Goal: Task Accomplishment & Management: Manage account settings

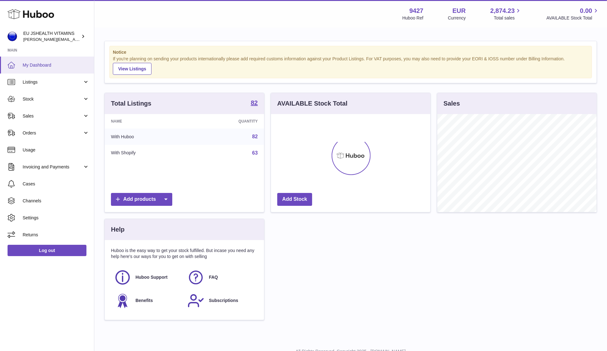
scroll to position [98, 159]
click at [46, 101] on link "Stock" at bounding box center [47, 98] width 94 height 17
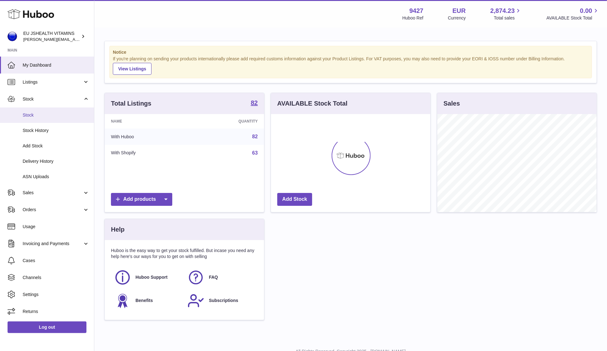
click at [38, 115] on span "Stock" at bounding box center [56, 115] width 67 height 6
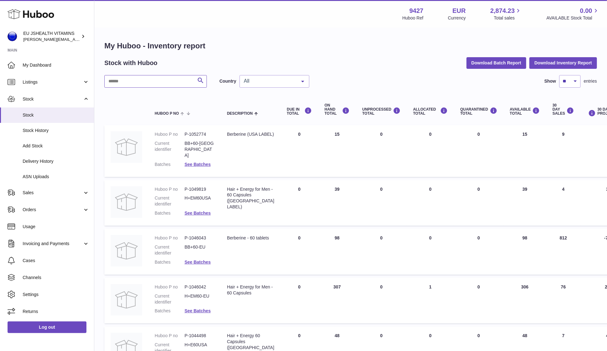
click at [167, 84] on input "text" at bounding box center [155, 81] width 102 height 13
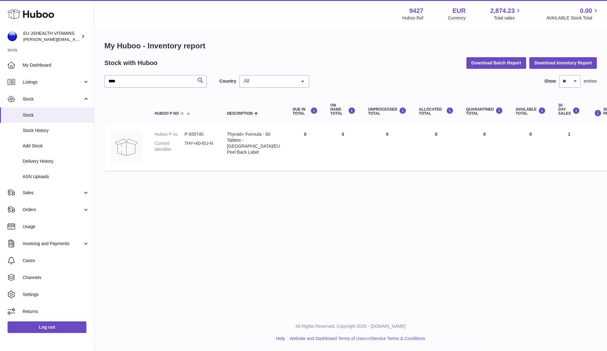
click at [190, 135] on dd "P-935745" at bounding box center [199, 134] width 30 height 6
click at [190, 134] on dd "P-935745" at bounding box center [199, 134] width 30 height 6
copy dd "935745"
click at [157, 84] on input "****" at bounding box center [155, 81] width 102 height 13
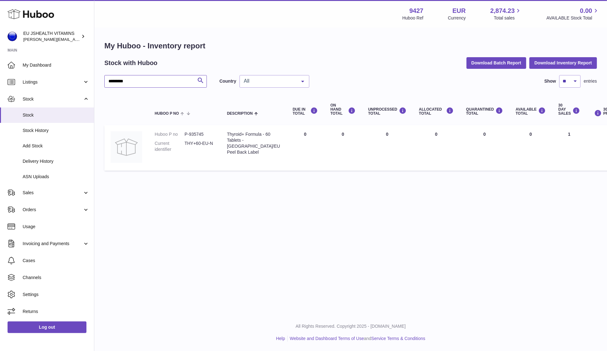
type input "*********"
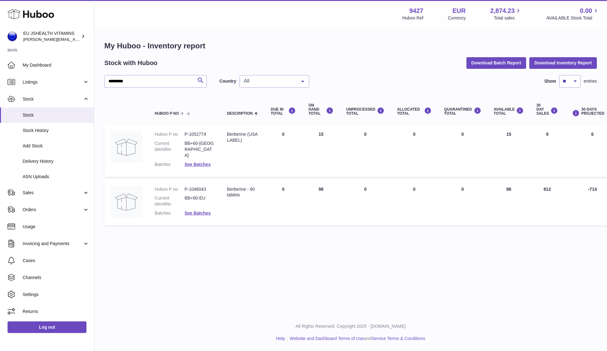
click at [199, 186] on dd "P-1046043" at bounding box center [199, 189] width 30 height 6
copy dd "1046043"
click at [57, 155] on link "Delivery History" at bounding box center [47, 161] width 94 height 15
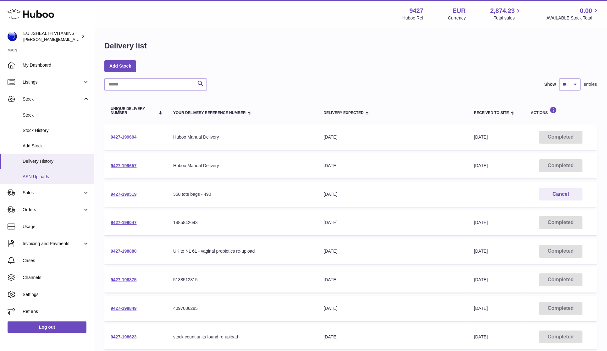
click at [52, 177] on span "ASN Uploads" at bounding box center [56, 177] width 67 height 6
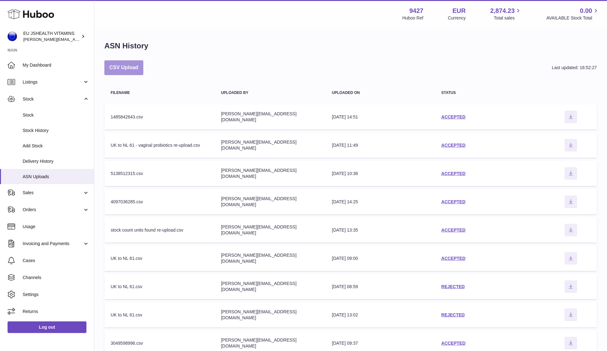
click at [126, 68] on button "CSV Upload" at bounding box center [123, 67] width 39 height 15
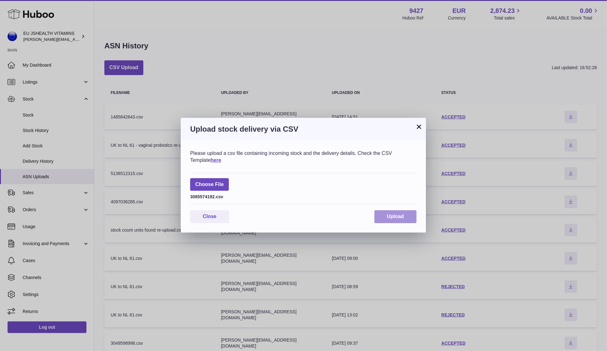
drag, startPoint x: 381, startPoint y: 215, endPoint x: 394, endPoint y: 204, distance: 16.7
click at [381, 215] on button "Upload" at bounding box center [395, 216] width 42 height 13
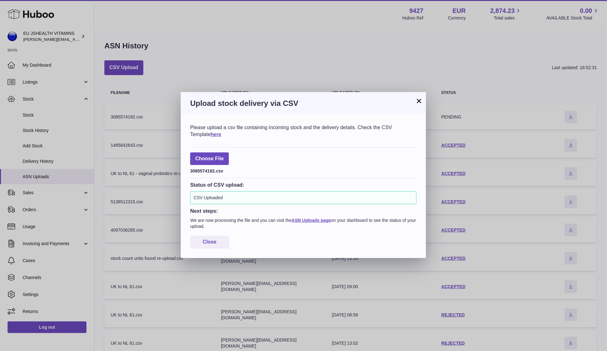
click at [131, 65] on div "× Upload stock delivery via CSV Please upload a csv file containing incoming st…" at bounding box center [303, 175] width 607 height 351
click at [175, 59] on div "× Upload stock delivery via CSV Please upload a csv file containing incoming st…" at bounding box center [303, 175] width 607 height 351
click at [114, 71] on div "× Upload stock delivery via CSV Please upload a csv file containing incoming st…" at bounding box center [303, 175] width 607 height 351
click at [418, 99] on button "×" at bounding box center [419, 101] width 8 height 8
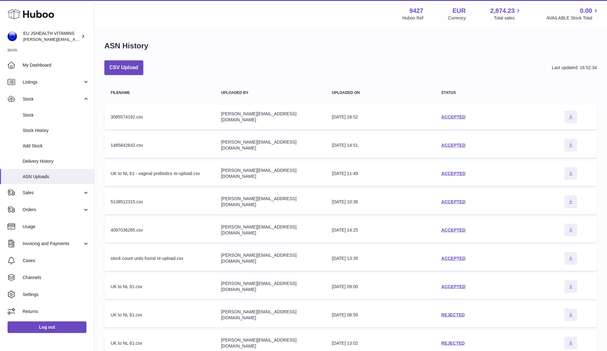
click at [147, 68] on div "CSV Upload Last updated: 16:52:34" at bounding box center [350, 67] width 492 height 15
click at [124, 68] on button "CSV Upload" at bounding box center [123, 67] width 39 height 15
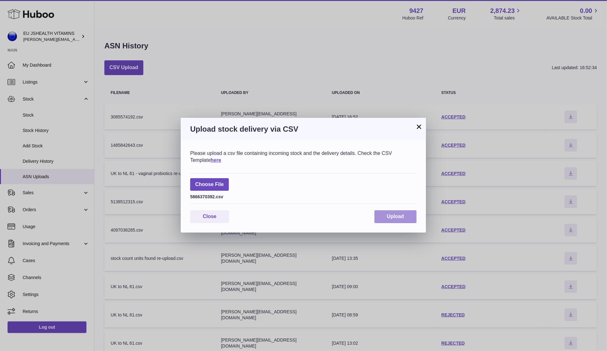
click at [394, 218] on span "Upload" at bounding box center [395, 216] width 17 height 5
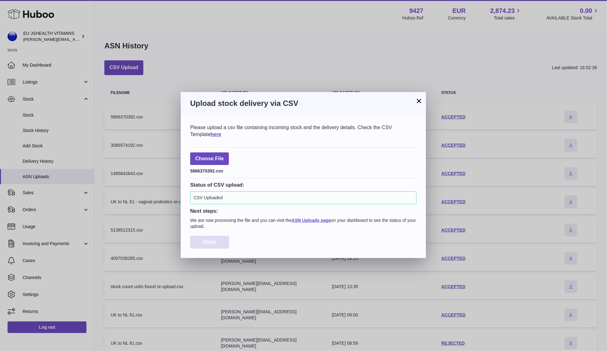
click at [217, 240] on button "Close" at bounding box center [209, 242] width 39 height 13
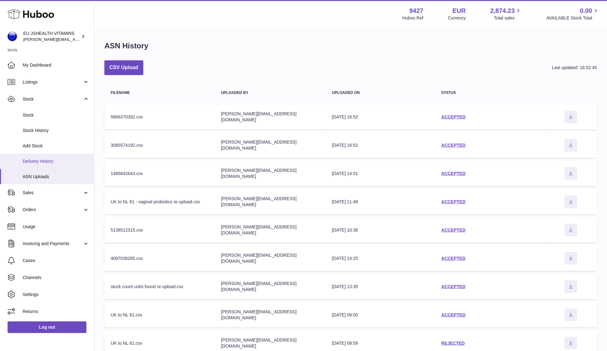
click at [62, 159] on span "Delivery History" at bounding box center [56, 161] width 67 height 6
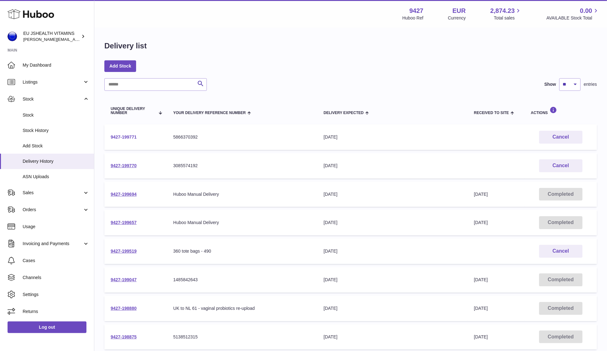
click at [129, 135] on link "9427-199771" at bounding box center [124, 136] width 26 height 5
click at [124, 162] on td "9427-199770" at bounding box center [135, 165] width 63 height 25
click at [123, 163] on link "9427-199770" at bounding box center [124, 165] width 26 height 5
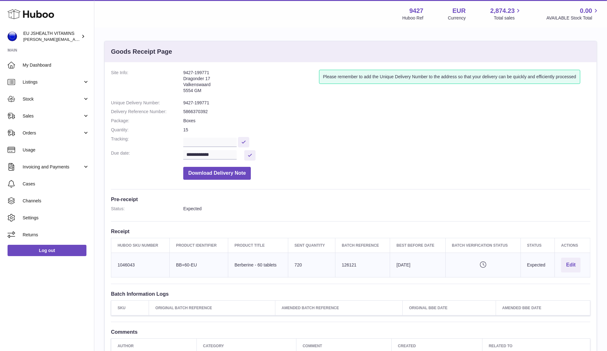
click at [200, 102] on dd "9427-199771" at bounding box center [386, 103] width 407 height 6
copy dl "9427-199771"
click at [200, 141] on input "text" at bounding box center [209, 142] width 53 height 9
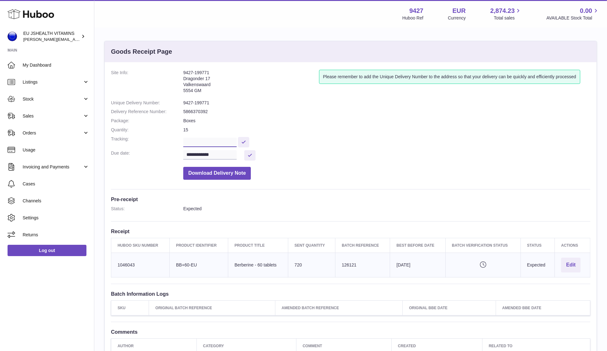
paste input "**********"
type input "**********"
click at [241, 144] on button at bounding box center [243, 142] width 11 height 10
click at [123, 266] on td "Huboo SKU Number 1046043" at bounding box center [140, 265] width 58 height 25
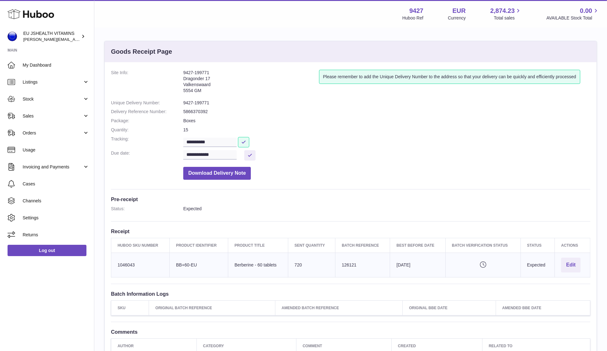
copy td "1046043"
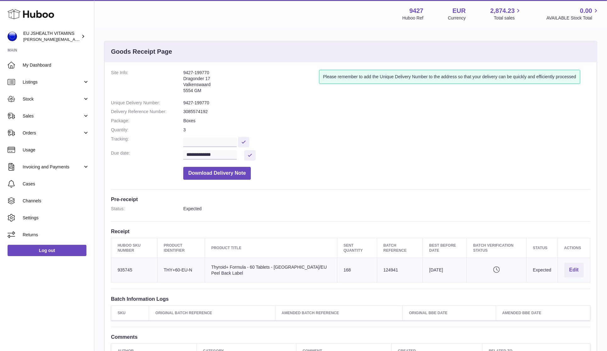
drag, startPoint x: 199, startPoint y: 94, endPoint x: 203, endPoint y: 103, distance: 9.6
click at [199, 94] on address "9427-199770 Dragonder 17 Valkenswaard 5554 GM" at bounding box center [251, 83] width 136 height 27
click at [203, 103] on dd "9427-199770" at bounding box center [386, 103] width 407 height 6
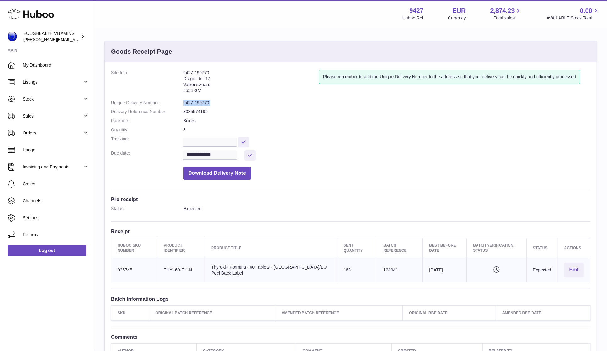
copy dl "9427-199770"
drag, startPoint x: 234, startPoint y: 274, endPoint x: 221, endPoint y: 269, distance: 14.1
click at [221, 269] on td "Product title Thyroid+ Formula - 60 Tablets - [GEOGRAPHIC_DATA]/EU Peel Back La…" at bounding box center [271, 270] width 132 height 25
copy td "hyroid+ Formula - 60 Tablets - [GEOGRAPHIC_DATA]/EU Peel Back Label"
click at [119, 265] on td "Huboo SKU Number 935745" at bounding box center [134, 270] width 46 height 25
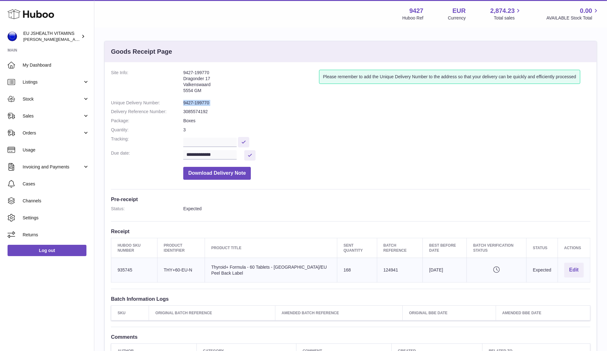
click at [119, 265] on td "Huboo SKU Number 935745" at bounding box center [134, 270] width 46 height 25
copy td "935745"
click at [207, 138] on input "text" at bounding box center [209, 142] width 53 height 9
paste input "**********"
type input "**********"
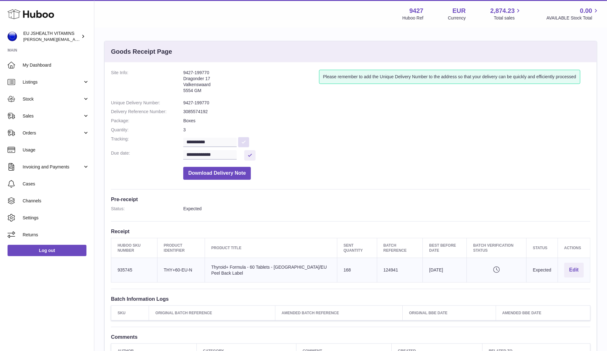
click at [243, 140] on button at bounding box center [243, 142] width 11 height 10
drag, startPoint x: 463, startPoint y: 166, endPoint x: 598, endPoint y: 52, distance: 176.2
click at [463, 166] on dd "Download Delivery Note" at bounding box center [386, 172] width 407 height 16
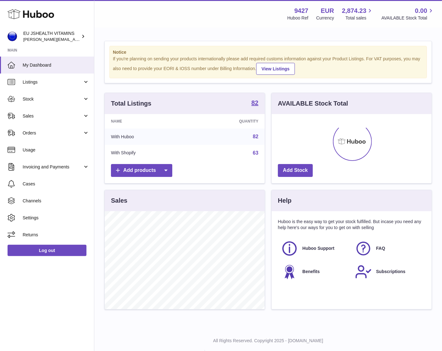
scroll to position [98, 160]
click at [34, 113] on span "Sales" at bounding box center [53, 116] width 60 height 6
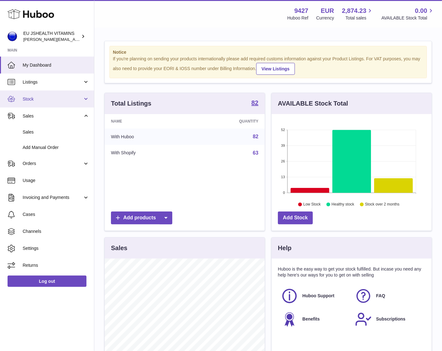
click at [35, 99] on span "Stock" at bounding box center [53, 99] width 60 height 6
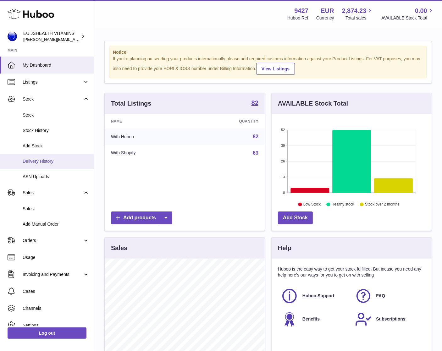
click at [68, 163] on span "Delivery History" at bounding box center [56, 161] width 67 height 6
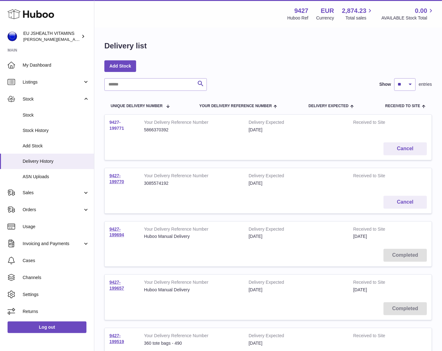
click at [114, 126] on link "9427-199771" at bounding box center [116, 125] width 15 height 11
click at [114, 179] on link "9427-199770" at bounding box center [116, 178] width 15 height 11
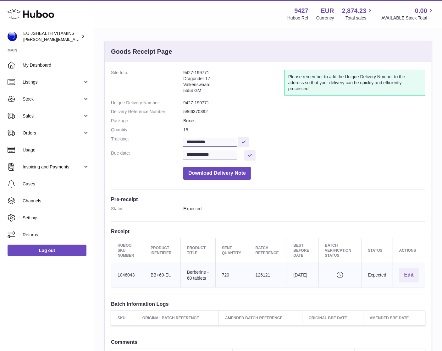
scroll to position [3, 0]
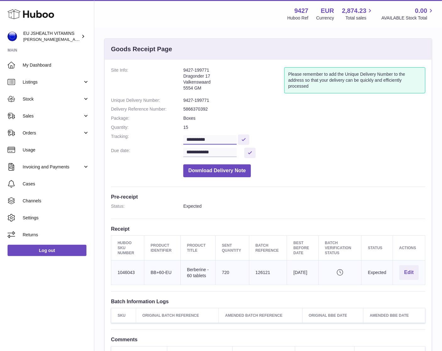
click at [203, 137] on input "**********" at bounding box center [209, 139] width 53 height 9
click at [197, 98] on dd "9427-199771" at bounding box center [304, 100] width 242 height 6
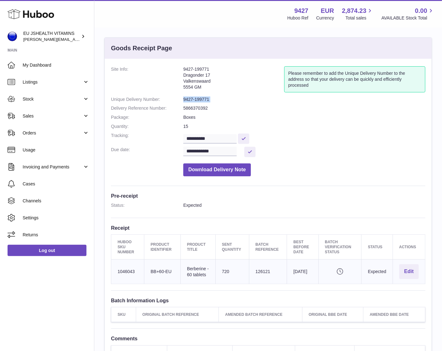
click at [197, 98] on dd "9427-199771" at bounding box center [304, 99] width 242 height 6
copy dl "9427-199771"
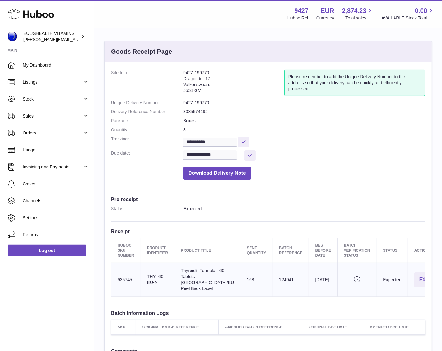
click at [190, 102] on dd "9427-199770" at bounding box center [304, 103] width 242 height 6
copy dl "9427-199770"
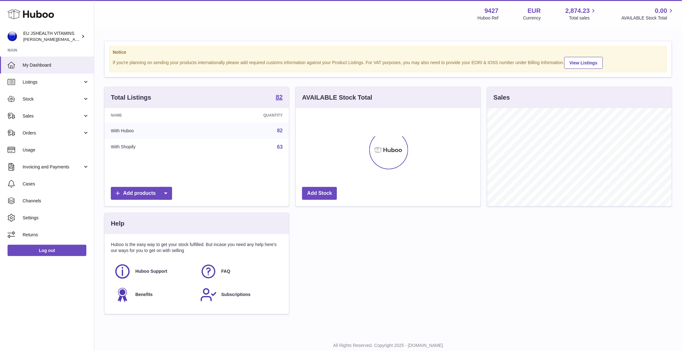
scroll to position [98, 184]
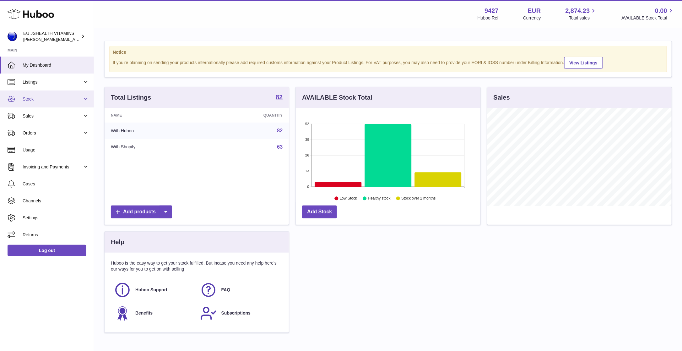
click at [44, 104] on link "Stock" at bounding box center [47, 98] width 94 height 17
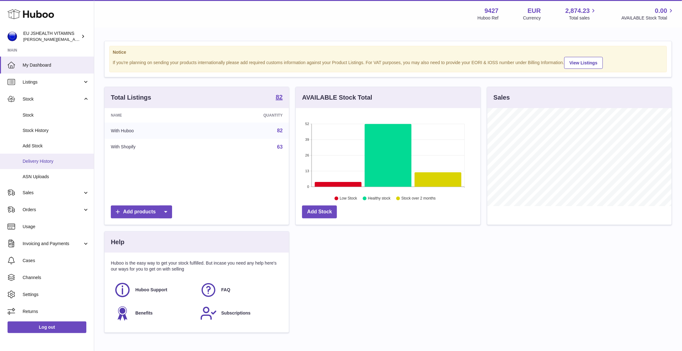
scroll to position [1, 0]
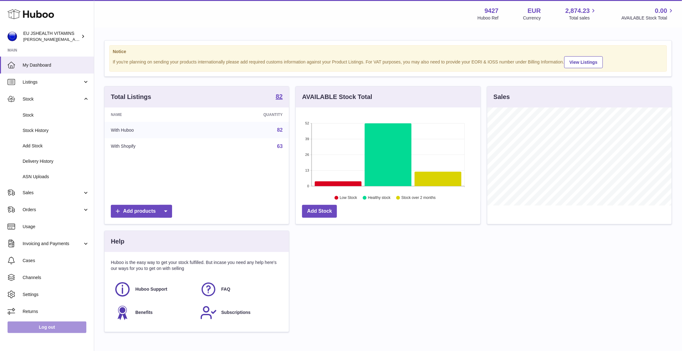
click at [57, 331] on link "Log out" at bounding box center [47, 326] width 79 height 11
